Goal: Task Accomplishment & Management: Use online tool/utility

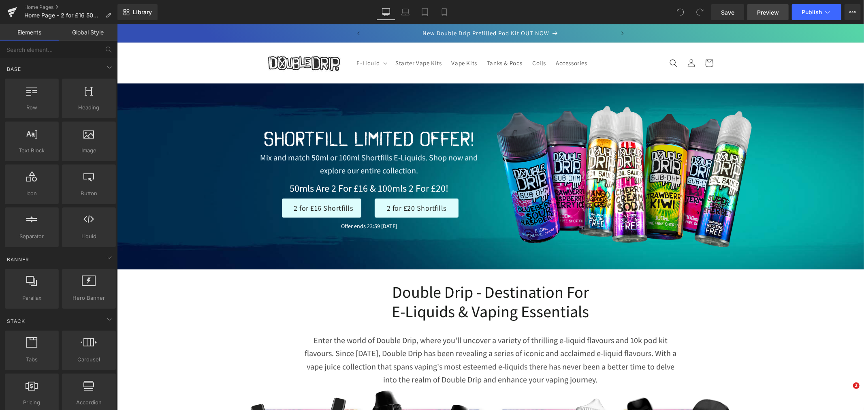
click at [756, 11] on link "Preview" at bounding box center [767, 12] width 41 height 16
drag, startPoint x: 763, startPoint y: 9, endPoint x: 758, endPoint y: 7, distance: 5.1
click at [763, 9] on span "Preview" at bounding box center [768, 12] width 22 height 9
drag, startPoint x: 443, startPoint y: 12, endPoint x: 107, endPoint y: 102, distance: 348.2
click at [443, 12] on icon at bounding box center [444, 12] width 8 height 8
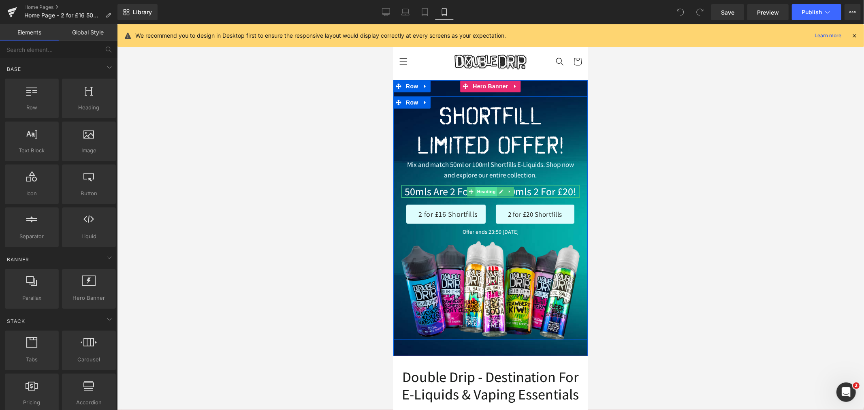
click at [486, 190] on span "Heading" at bounding box center [486, 191] width 22 height 10
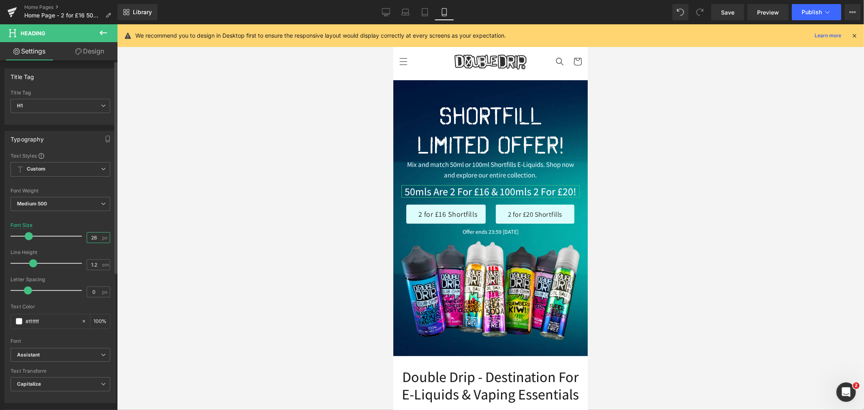
click at [96, 240] on input "26" at bounding box center [94, 238] width 14 height 10
type input "24"
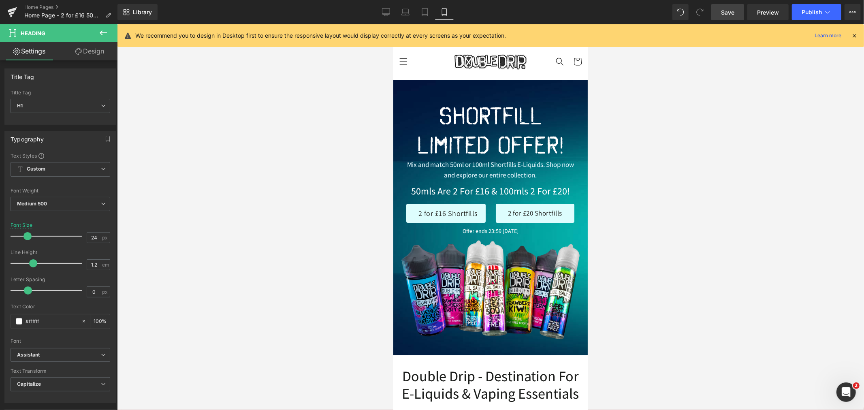
click at [730, 14] on span "Save" at bounding box center [727, 12] width 13 height 9
click at [380, 13] on link "Desktop" at bounding box center [385, 12] width 19 height 16
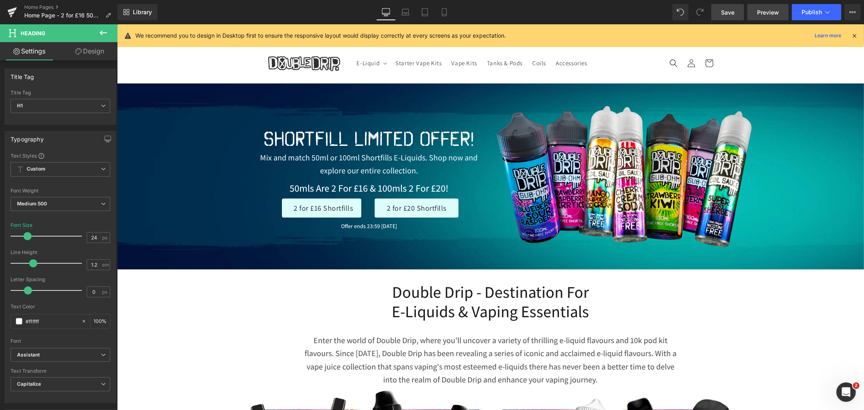
click at [760, 11] on span "Preview" at bounding box center [768, 12] width 22 height 9
